Goal: Book appointment/travel/reservation

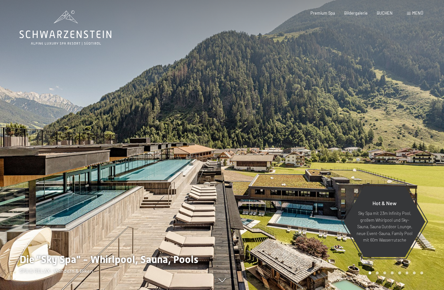
click at [387, 15] on div "BUCHEN" at bounding box center [385, 13] width 16 height 6
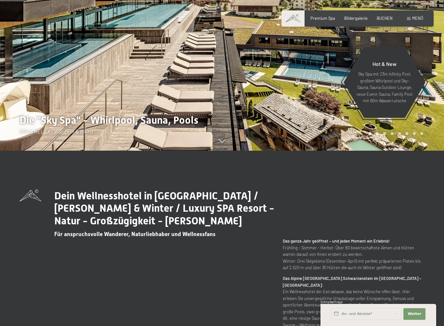
scroll to position [175, 0]
click at [415, 290] on span "Weiter" at bounding box center [415, 314] width 14 height 5
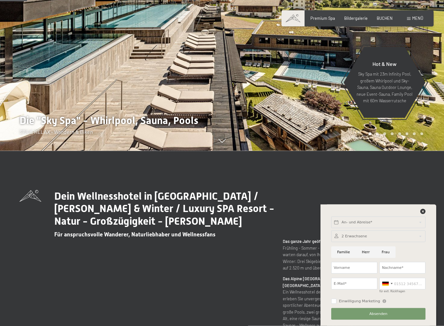
scroll to position [176, 0]
click at [341, 221] on input "text" at bounding box center [378, 223] width 94 height 12
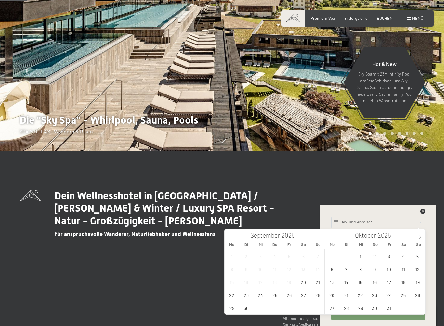
click at [423, 240] on span at bounding box center [419, 234] width 11 height 11
click at [424, 232] on span at bounding box center [419, 234] width 11 height 11
click at [421, 290] on span "28" at bounding box center [417, 295] width 13 height 13
type input "So. 28.12.2025"
click at [425, 238] on span at bounding box center [419, 234] width 11 height 11
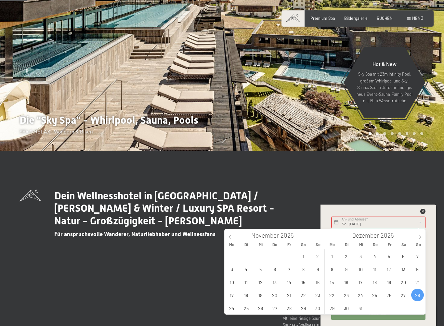
type input "2026"
click at [421, 257] on span "4" at bounding box center [417, 256] width 13 height 13
type input "So. 28.12.2025 - So. 04.01.2026"
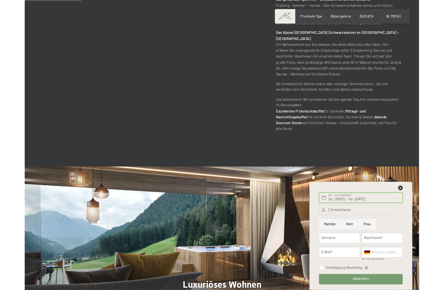
scroll to position [408, 0]
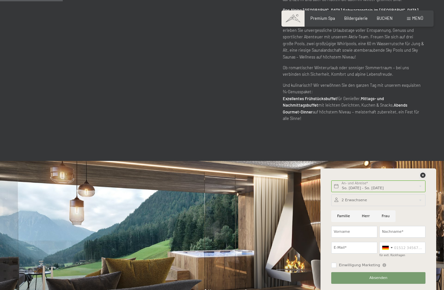
click at [424, 173] on icon at bounding box center [422, 175] width 5 height 5
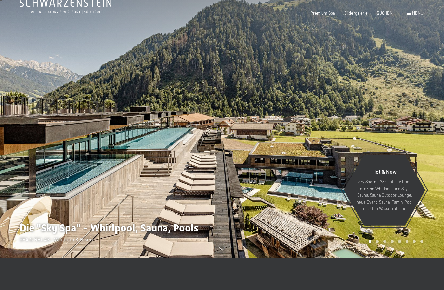
scroll to position [0, 0]
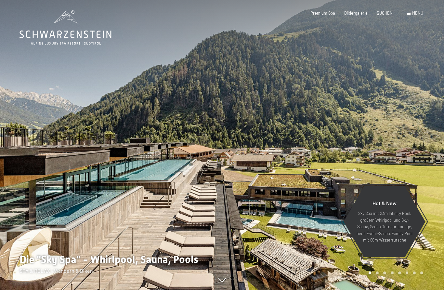
click at [385, 10] on span "BUCHEN" at bounding box center [385, 12] width 16 height 5
click at [415, 15] on span "Menü" at bounding box center [417, 12] width 11 height 5
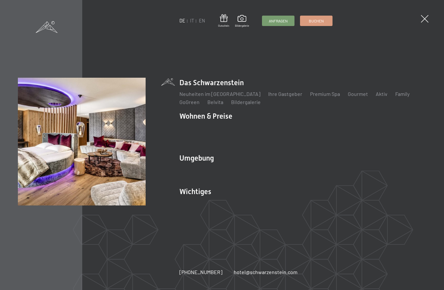
click at [280, 130] on link "Angebote" at bounding box center [286, 127] width 23 height 6
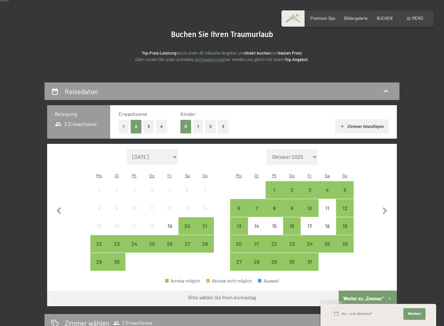
scroll to position [53, 0]
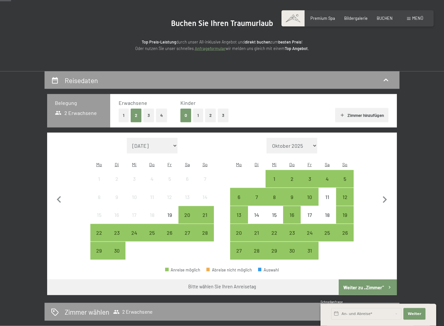
click at [387, 197] on icon "button" at bounding box center [385, 200] width 14 height 14
select select "2025-10-01"
select select "2025-11-01"
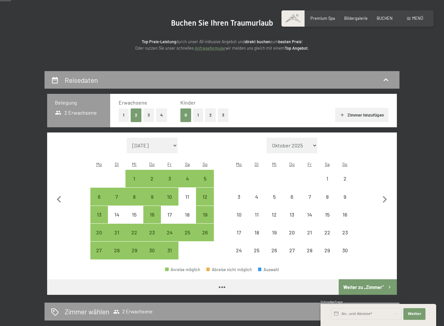
click at [386, 197] on icon "button" at bounding box center [385, 200] width 14 height 14
select select "2025-11-01"
select select "2025-12-01"
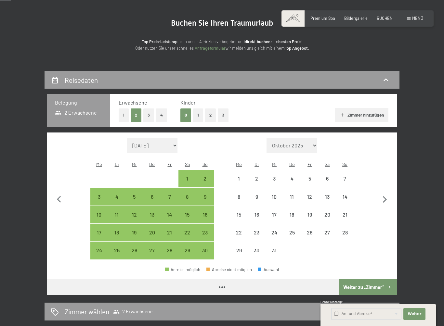
select select "2025-11-01"
select select "2025-12-01"
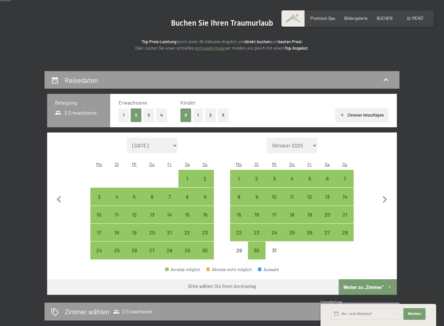
click at [388, 193] on icon "button" at bounding box center [385, 200] width 14 height 14
select select "2025-12-01"
select select "2026-01-01"
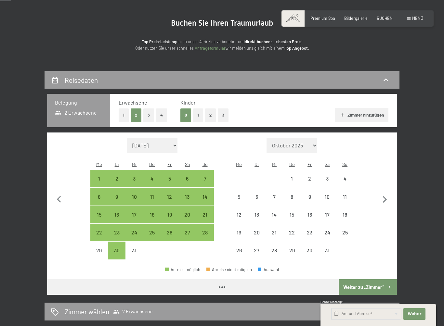
select select "2025-12-01"
select select "2026-01-01"
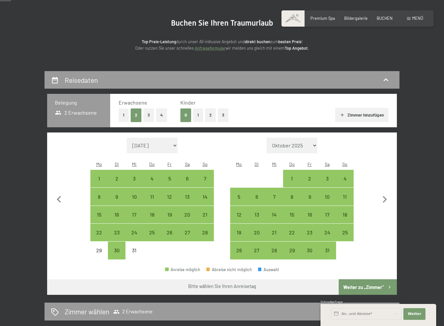
click at [330, 176] on div "3" at bounding box center [327, 184] width 16 height 16
select select "2025-12-01"
select select "2026-01-01"
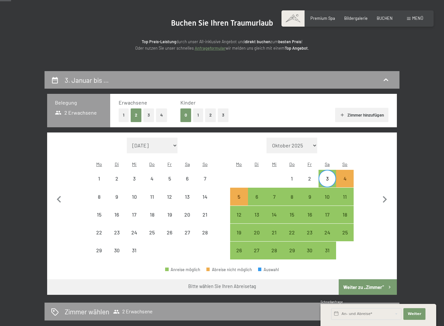
click at [331, 194] on div "10" at bounding box center [327, 202] width 16 height 16
select select "2025-12-01"
select select "2026-01-01"
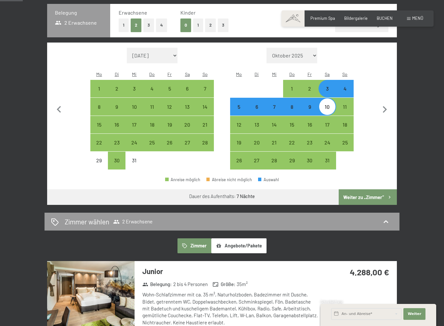
click at [373, 189] on button "Weiter zu „Zimmer“" at bounding box center [368, 197] width 58 height 16
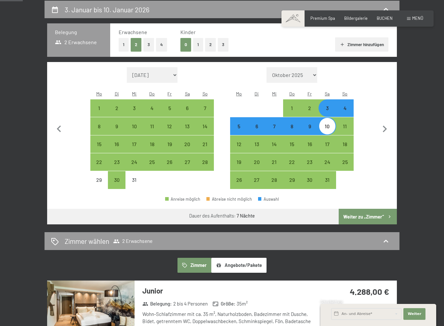
select select "2025-12-01"
select select "2026-01-01"
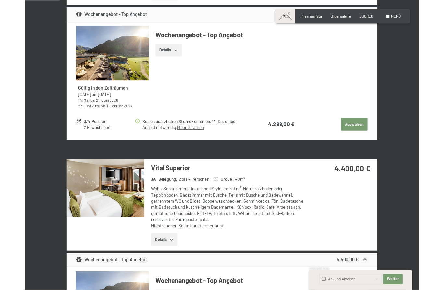
scroll to position [0, 0]
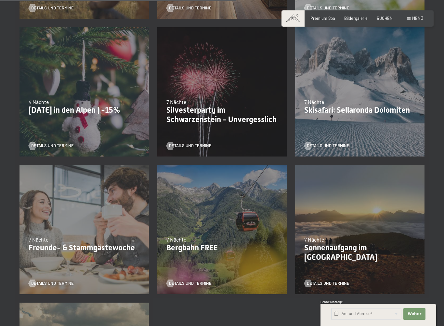
scroll to position [548, 0]
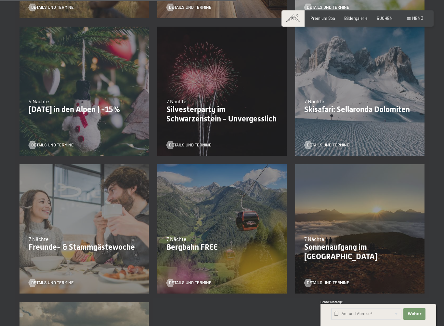
click at [194, 250] on p "Bergbahn FREE" at bounding box center [221, 247] width 111 height 9
click at [183, 284] on span "Details und Termine" at bounding box center [190, 283] width 43 height 6
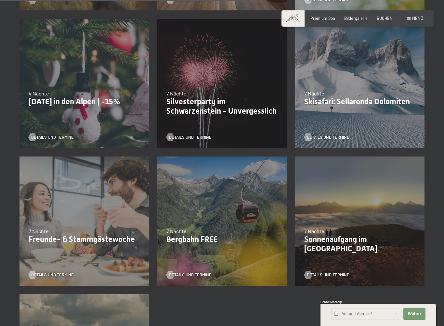
scroll to position [556, 0]
click at [363, 114] on div "24.01.–09.02.2026 7 Nächte Skisafari: Sellaronda Dolomiten Details und Termine" at bounding box center [360, 83] width 138 height 138
click at [332, 145] on div "24.01.–09.02.2026 7 Nächte Skisafari: Sellaronda Dolomiten Details und Termine" at bounding box center [360, 83] width 138 height 138
click at [334, 137] on span "Details und Termine" at bounding box center [328, 137] width 43 height 6
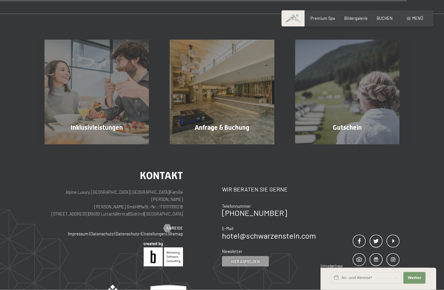
scroll to position [983, 0]
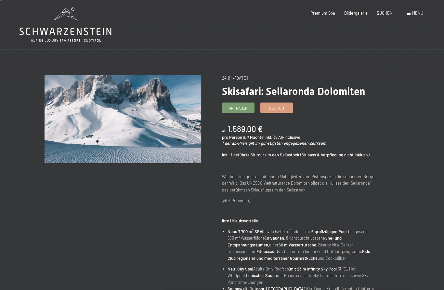
scroll to position [3, 0]
